Goal: Obtain resource: Download file/media

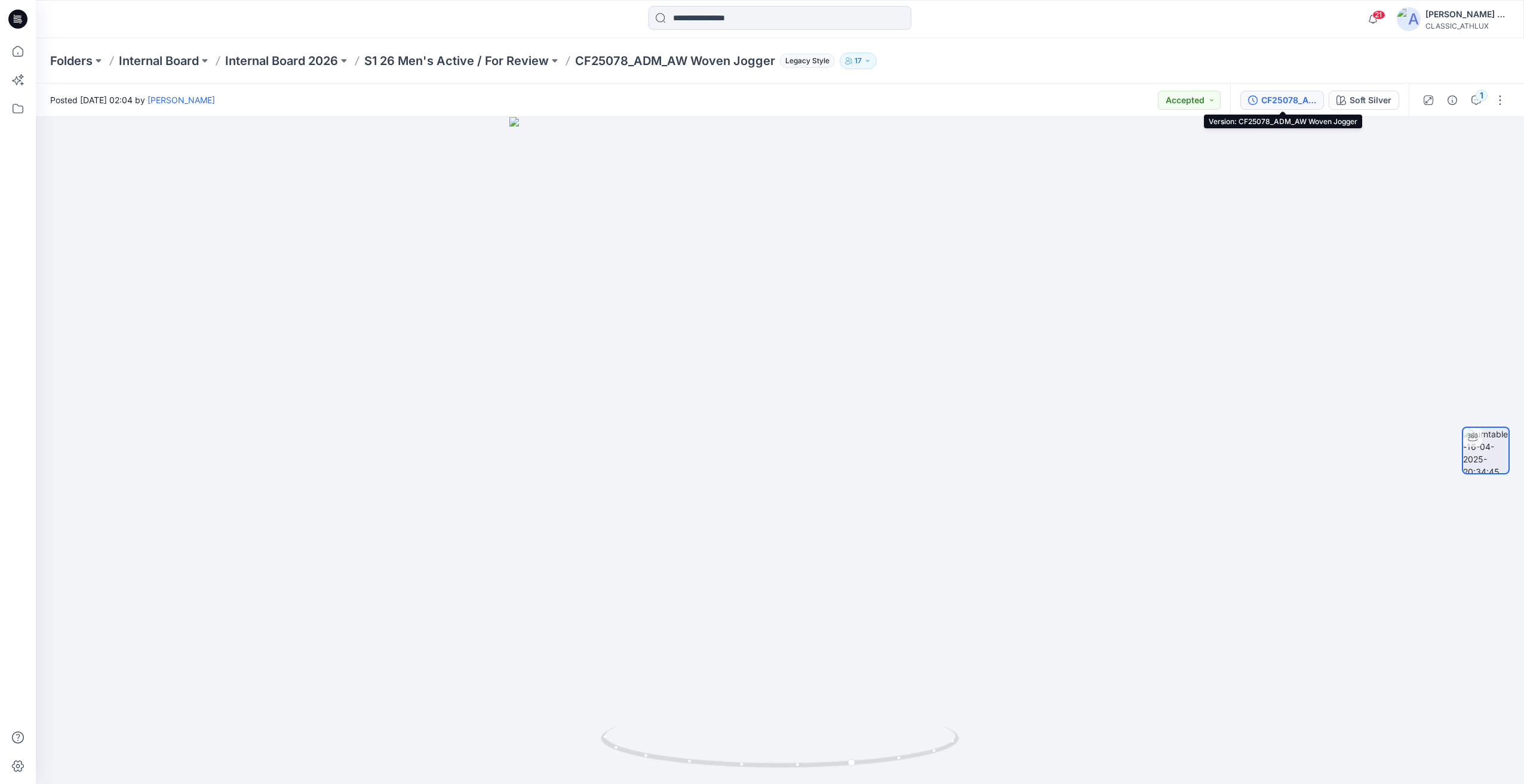
click at [1279, 105] on div "CF25078_ADM_AW Woven Jogger" at bounding box center [1288, 100] width 55 height 13
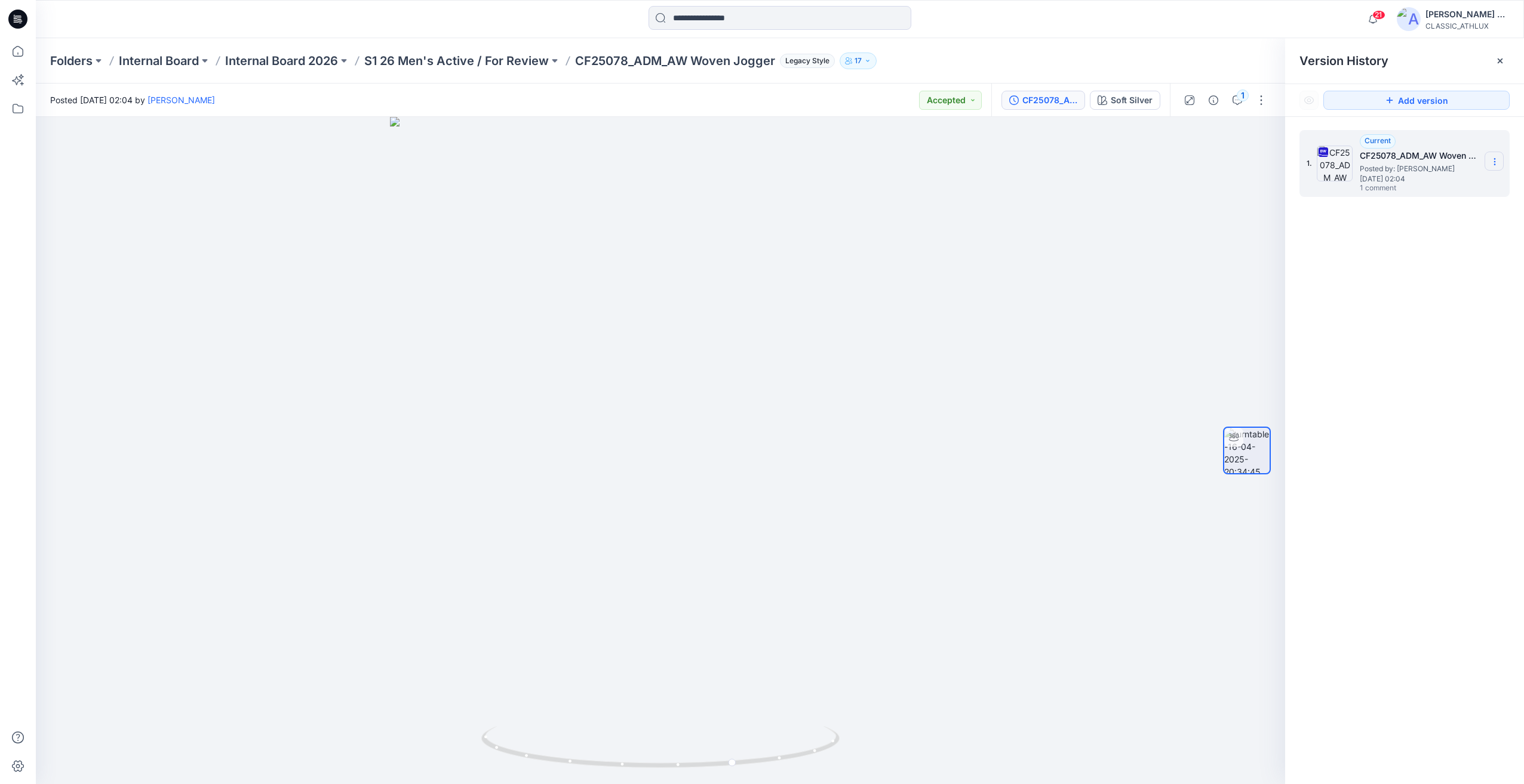
click at [1493, 162] on icon at bounding box center [1494, 161] width 10 height 10
click at [1415, 185] on span "Download Source BW File" at bounding box center [1434, 185] width 100 height 14
drag, startPoint x: 577, startPoint y: 60, endPoint x: 627, endPoint y: 62, distance: 50.0
click at [627, 62] on p "CF25078_ADM_AW Woven Jogger" at bounding box center [674, 61] width 200 height 17
copy p "CF25078"
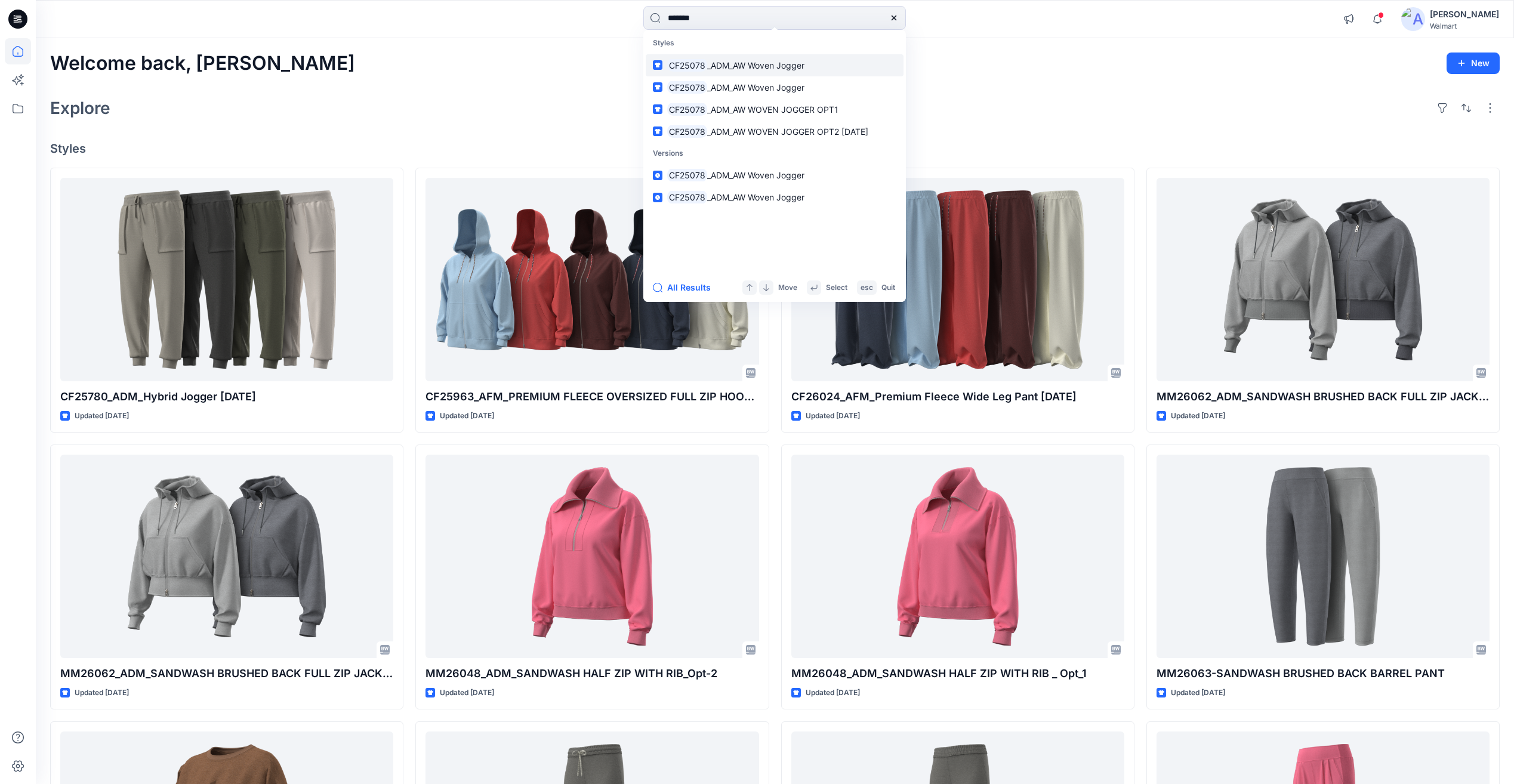
type input "*******"
click at [722, 68] on span "_ADM_AW Woven Jogger" at bounding box center [755, 66] width 97 height 10
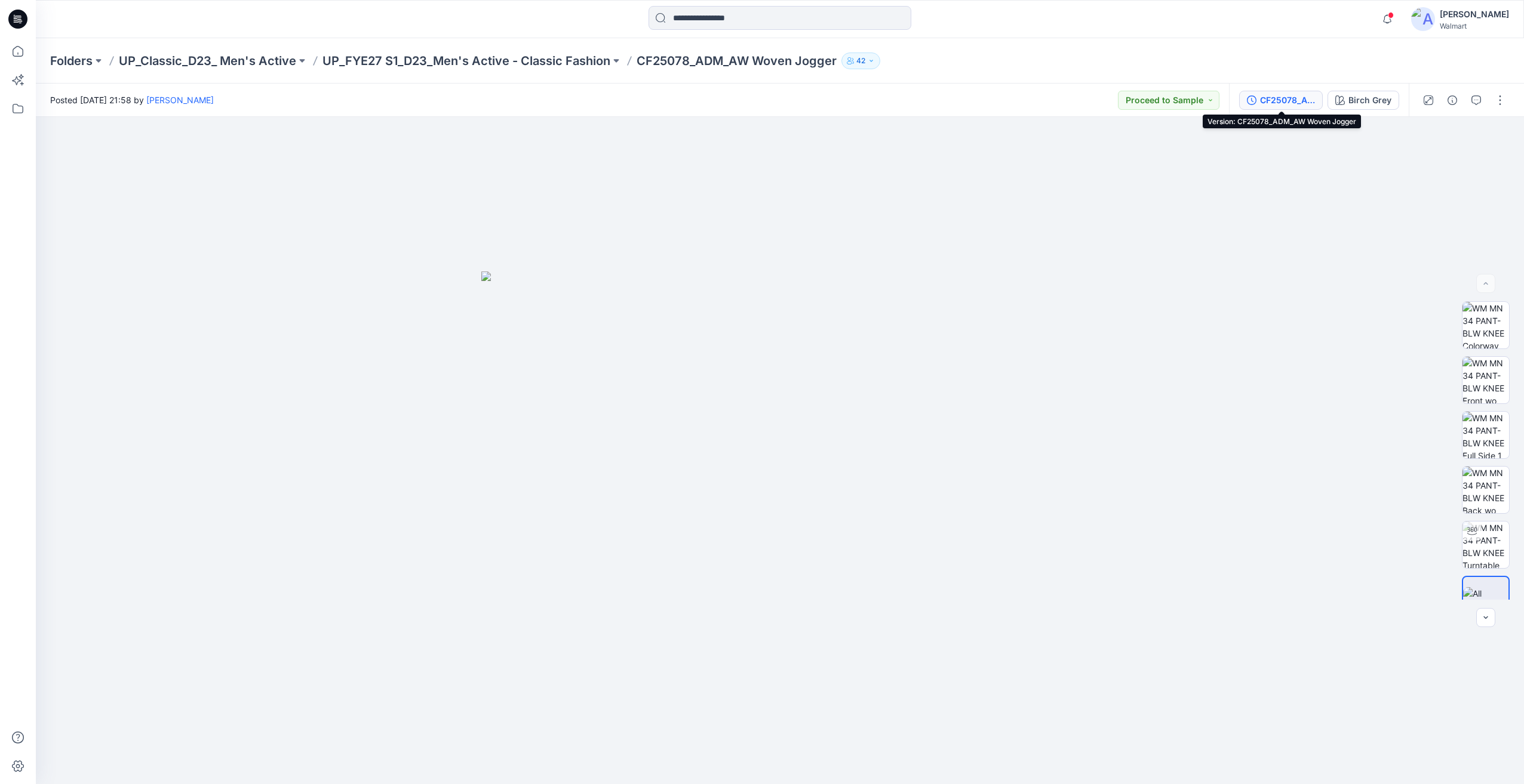
click at [1294, 107] on button "CF25078_ADM_AW Woven Jogger" at bounding box center [1281, 100] width 83 height 19
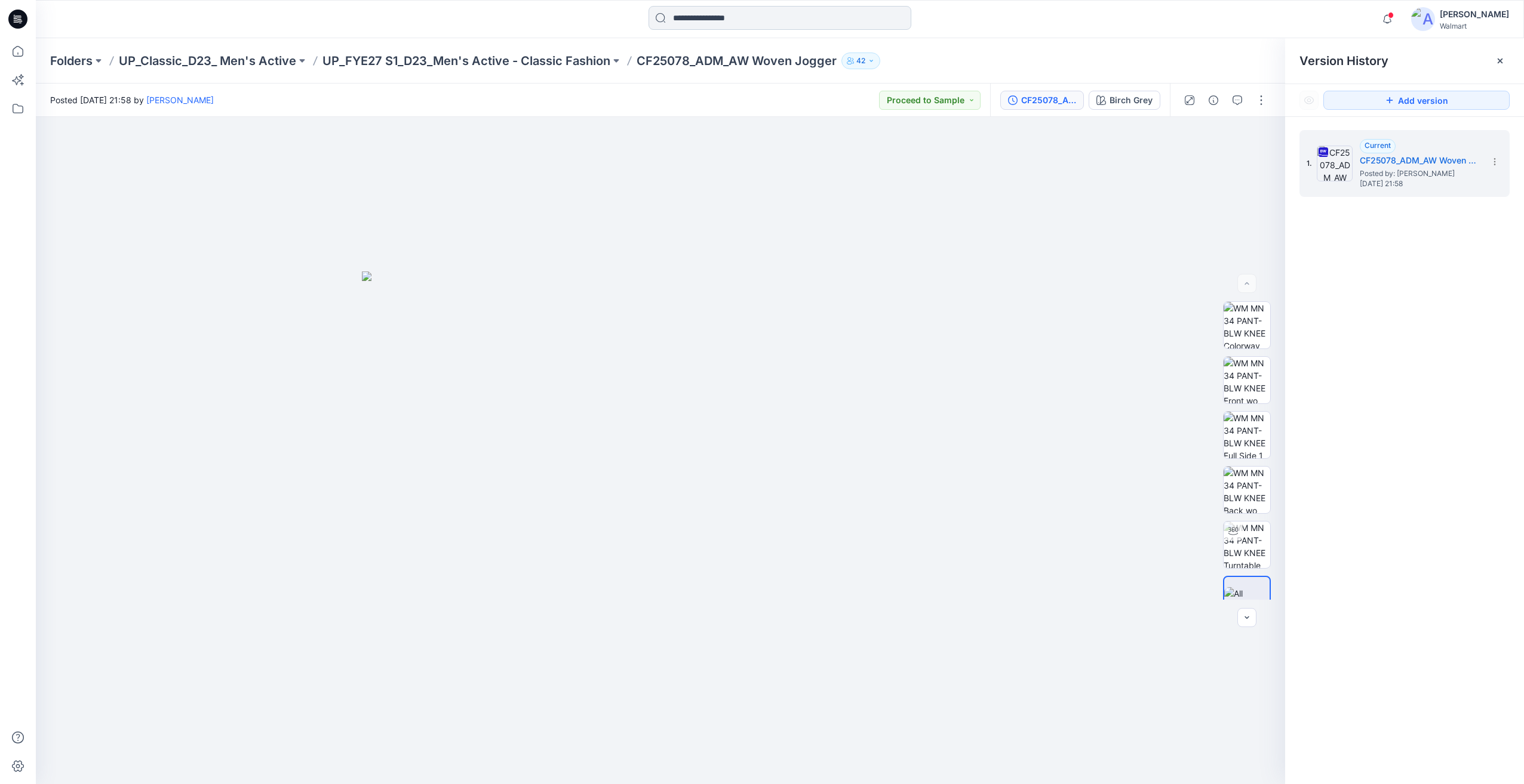
click at [706, 23] on input at bounding box center [780, 18] width 263 height 24
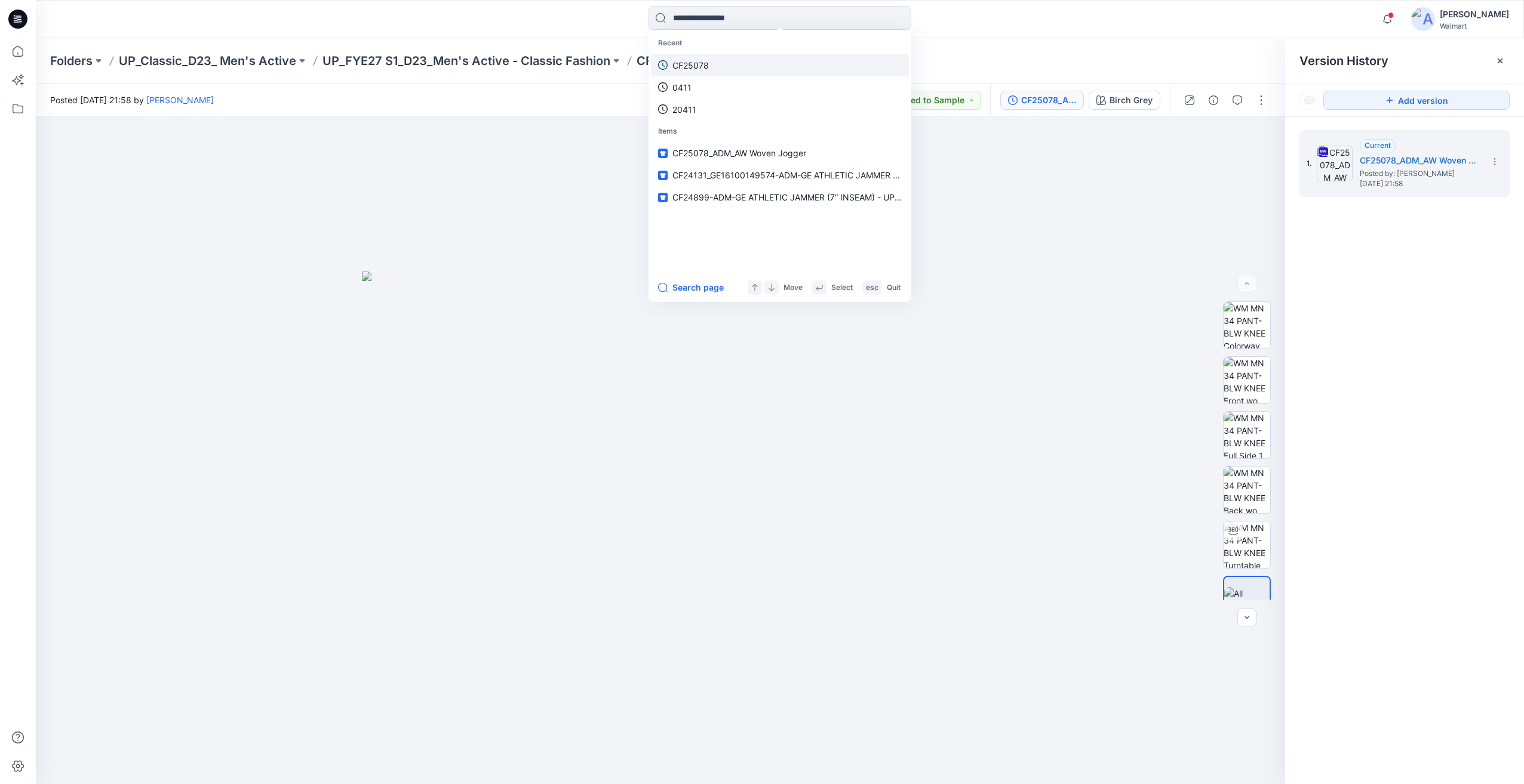
click at [699, 71] on p "CF25078" at bounding box center [691, 65] width 36 height 12
